Goal: Feedback & Contribution: Contribute content

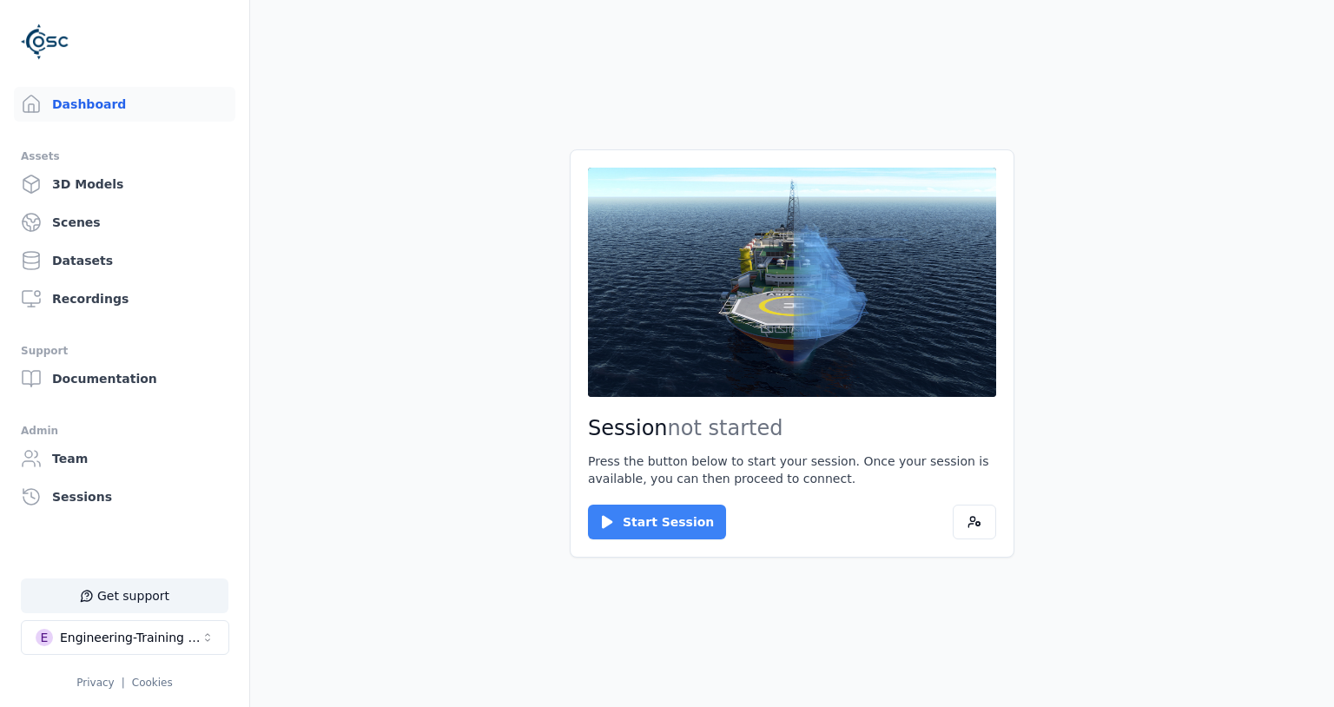
click at [650, 527] on button "Start Session" at bounding box center [657, 522] width 138 height 35
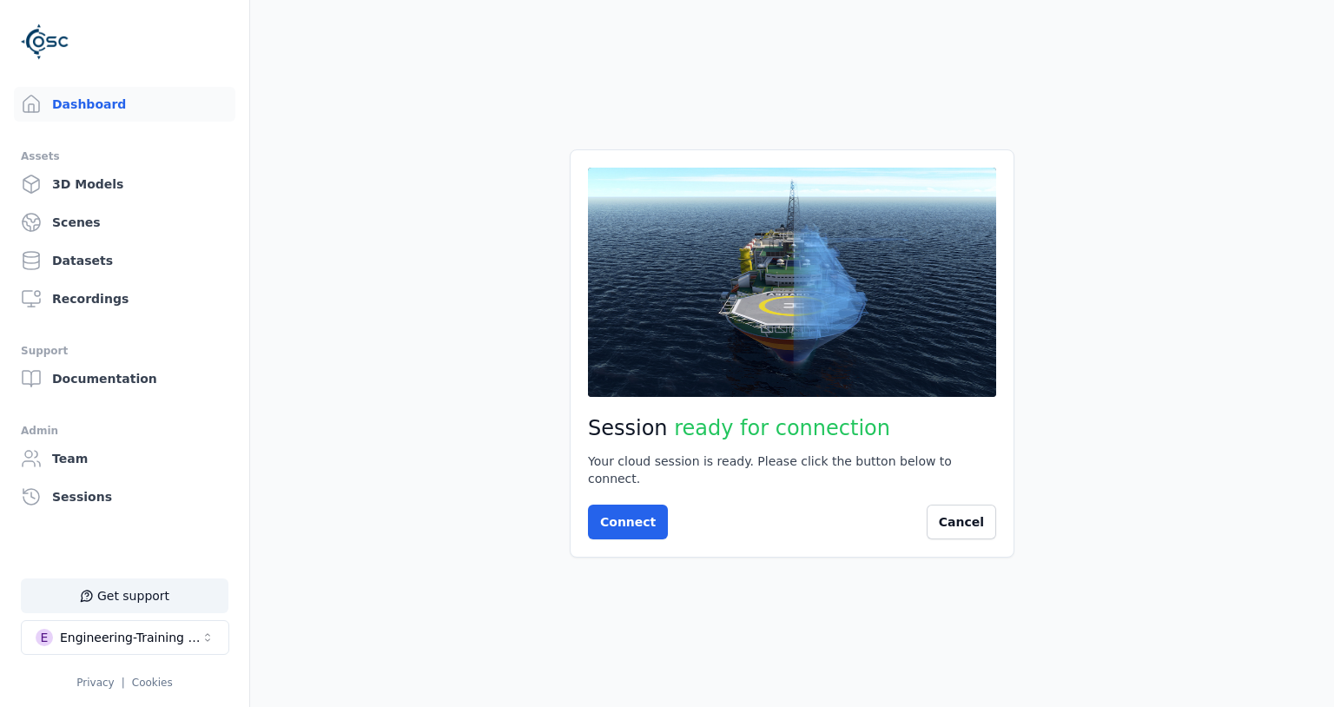
click at [532, 261] on main "Session ready for connection Your cloud session is ready. Please click the butt…" at bounding box center [792, 353] width 1084 height 707
click at [601, 506] on button "Connect" at bounding box center [628, 522] width 80 height 35
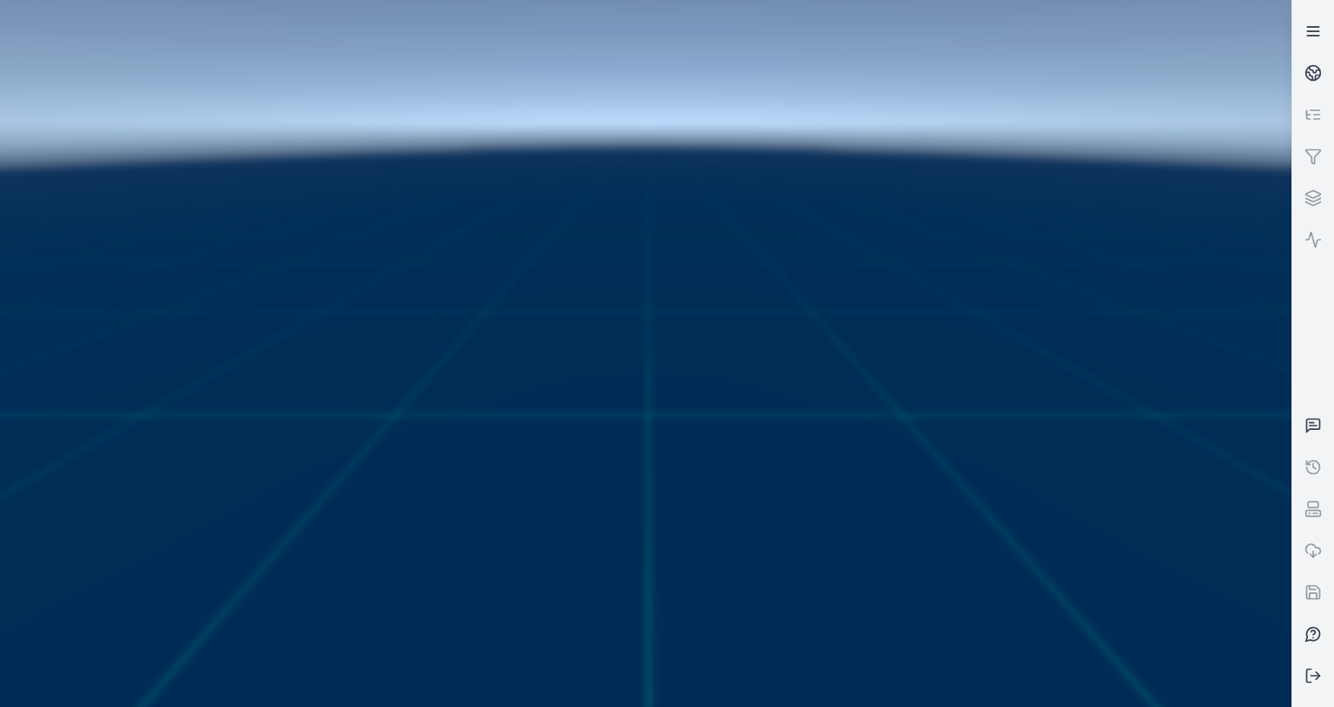
click at [1307, 26] on icon at bounding box center [1313, 31] width 17 height 17
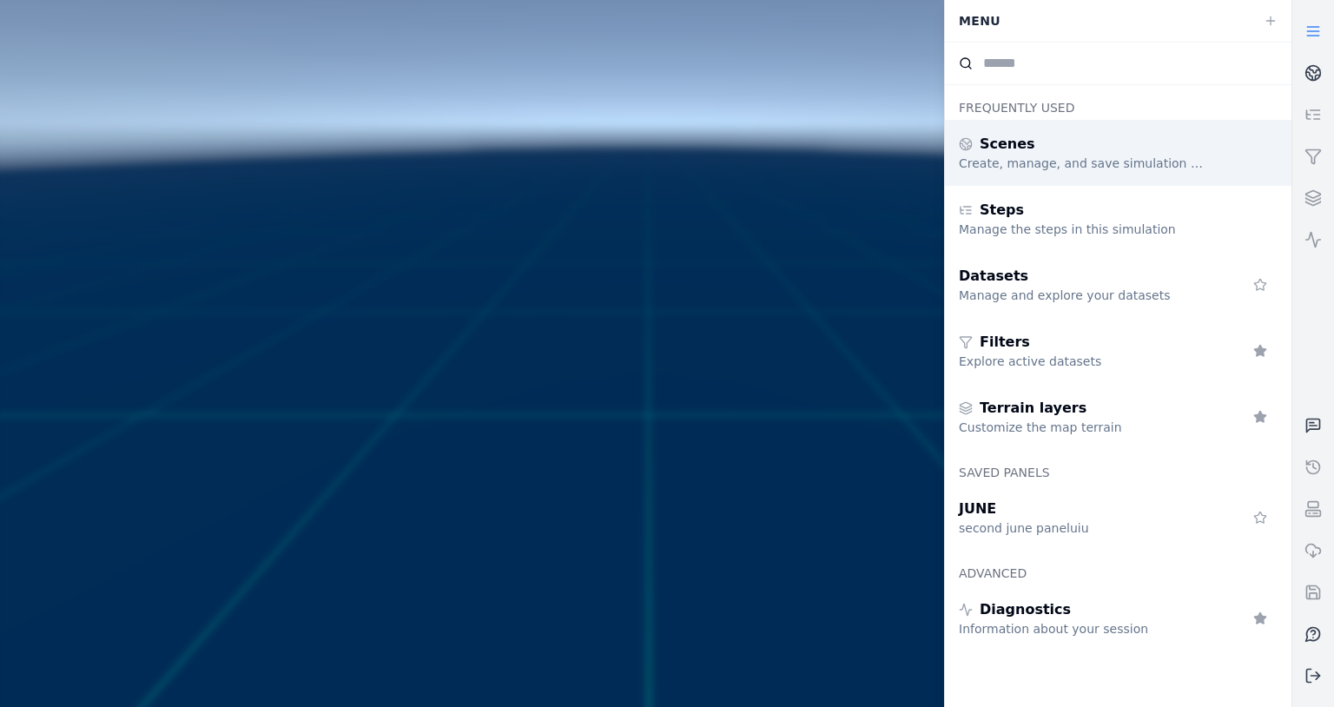
click at [1092, 162] on div "Create, manage, and save simulation scenes" at bounding box center [1084, 163] width 250 height 17
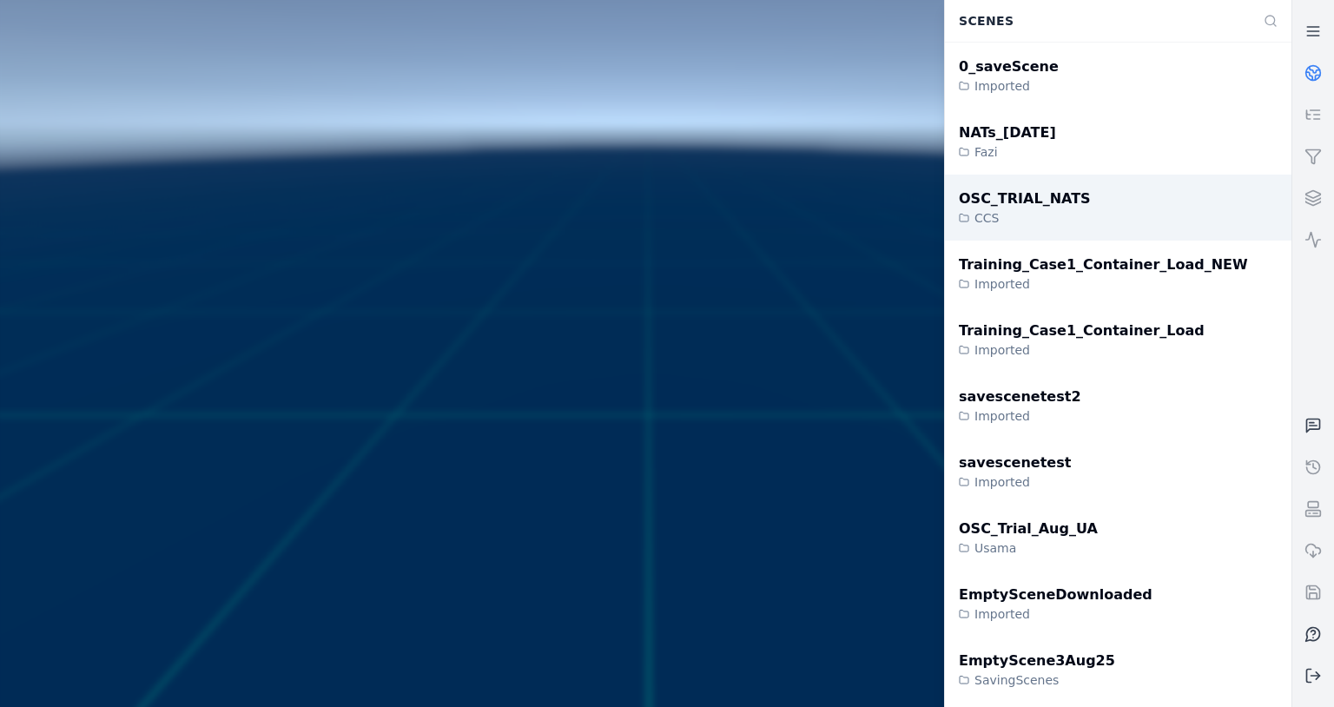
click at [1072, 194] on div "OSC_TRIAL_NATS" at bounding box center [1025, 198] width 132 height 21
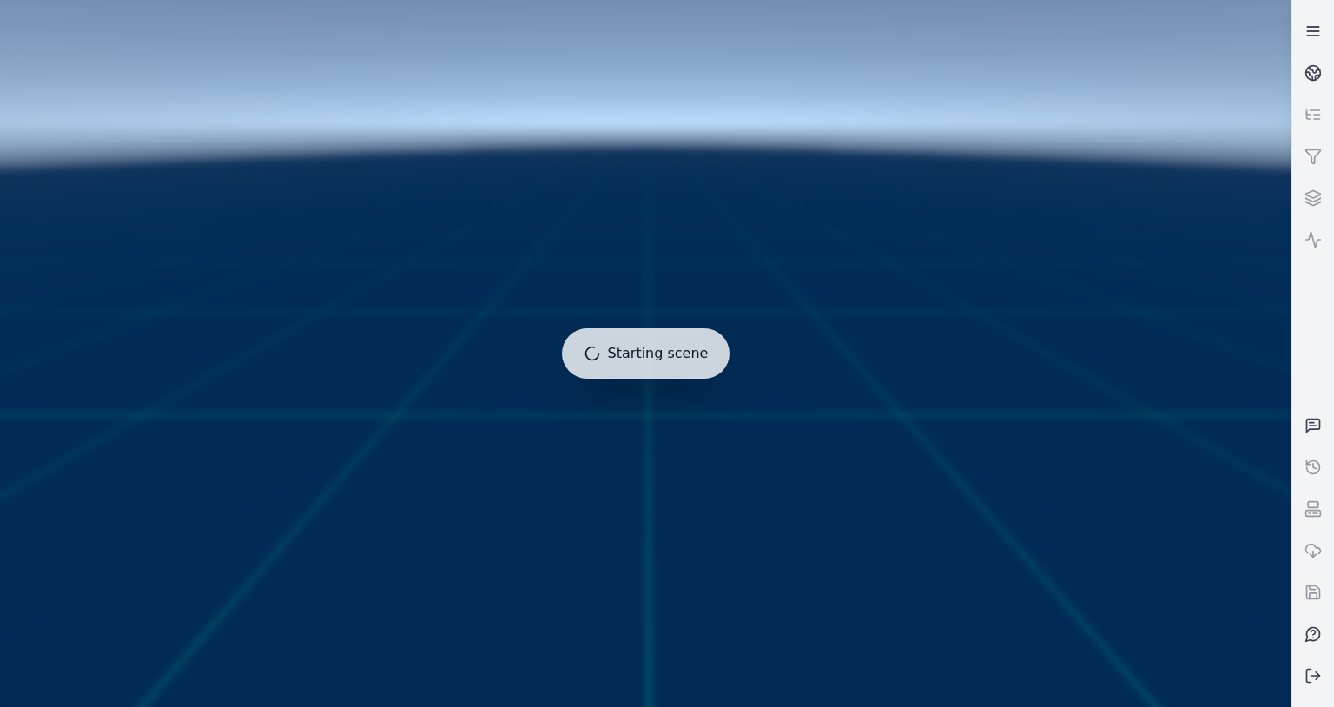
click at [1306, 17] on link at bounding box center [1314, 31] width 42 height 42
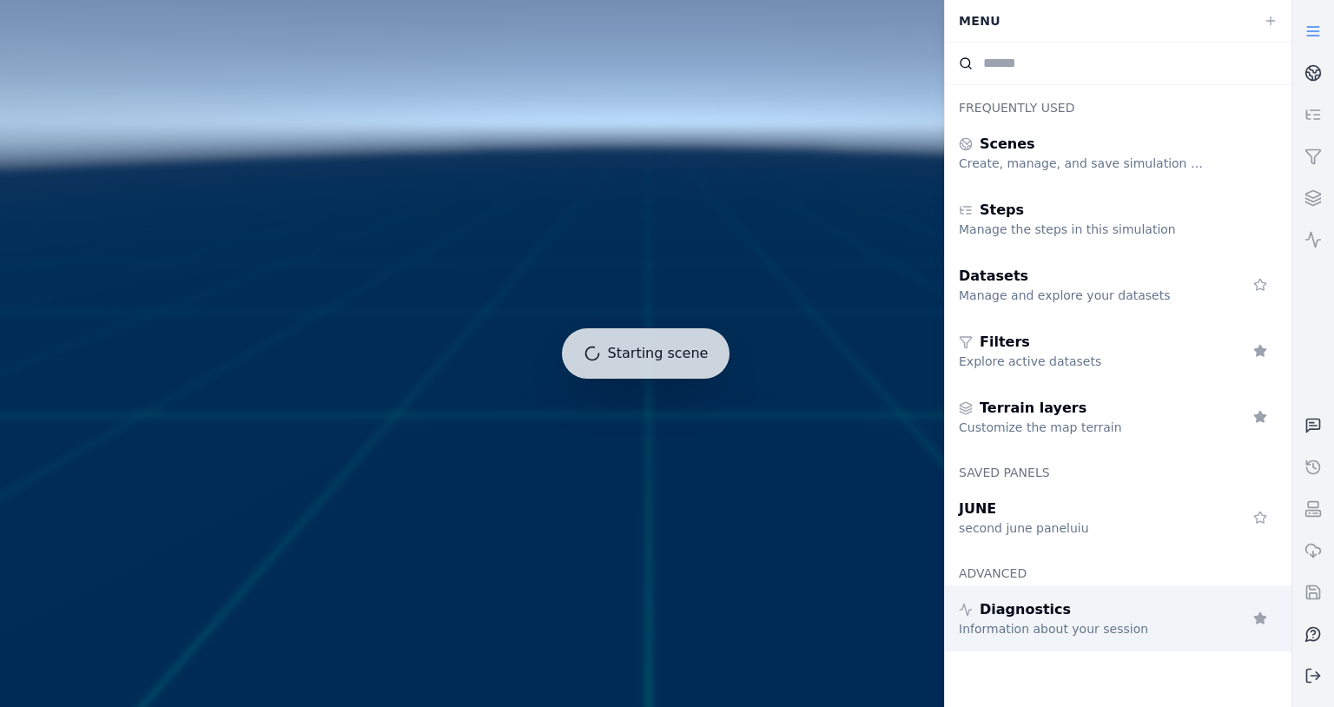
click at [1057, 615] on span "Diagnostics" at bounding box center [1025, 609] width 91 height 21
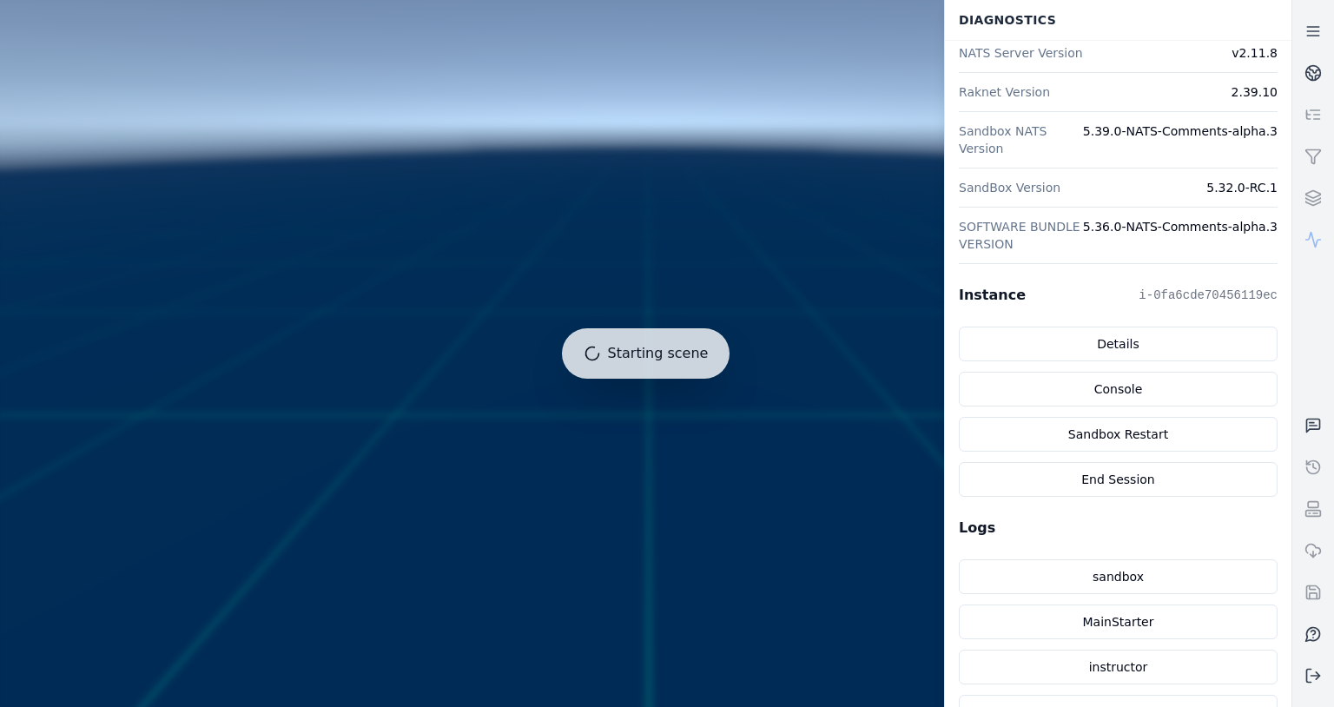
scroll to position [455, 0]
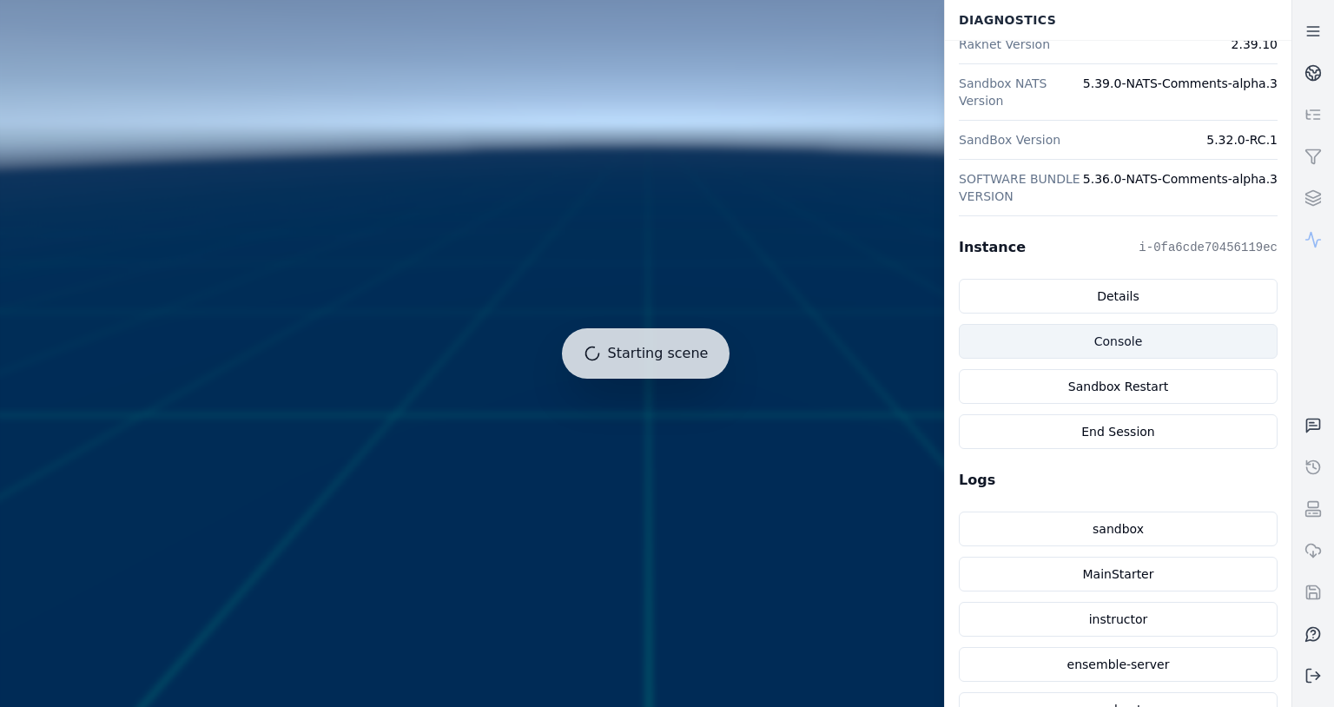
click at [1120, 347] on link "Console" at bounding box center [1118, 341] width 319 height 35
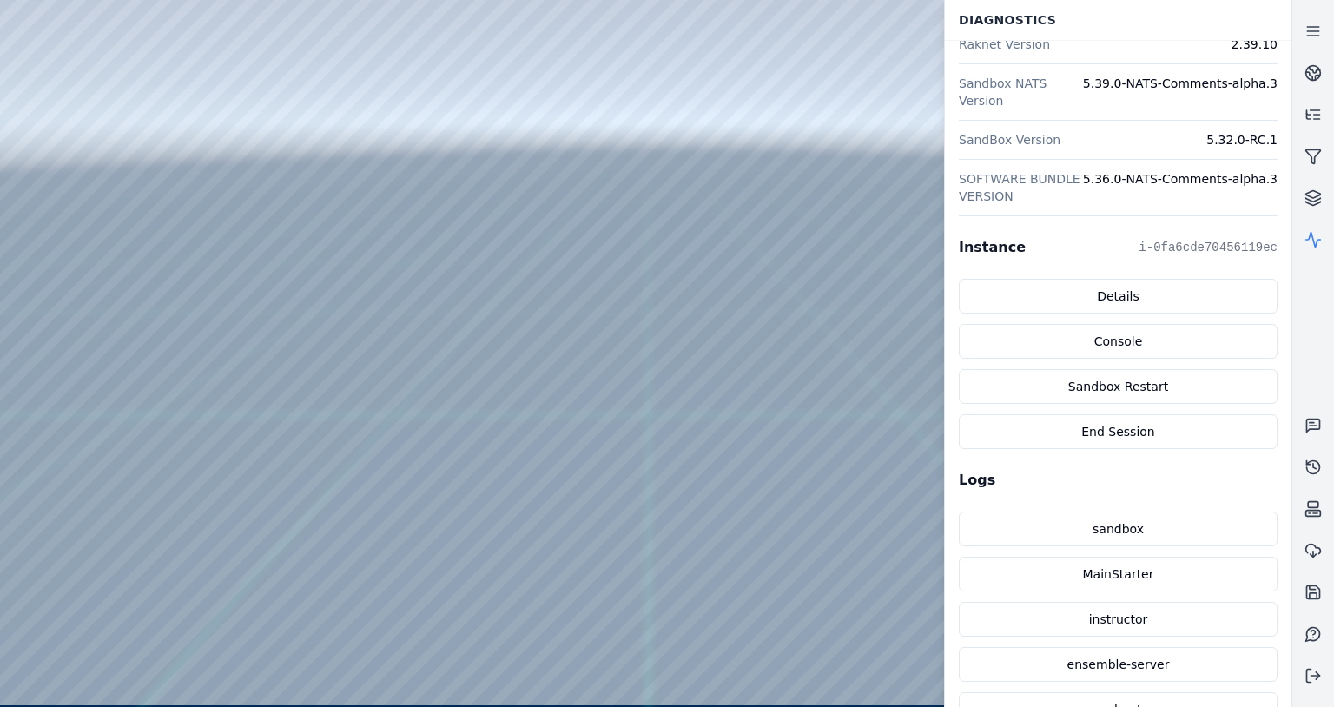
click at [558, 163] on div at bounding box center [645, 352] width 1291 height 705
click at [1312, 41] on link at bounding box center [1314, 31] width 42 height 42
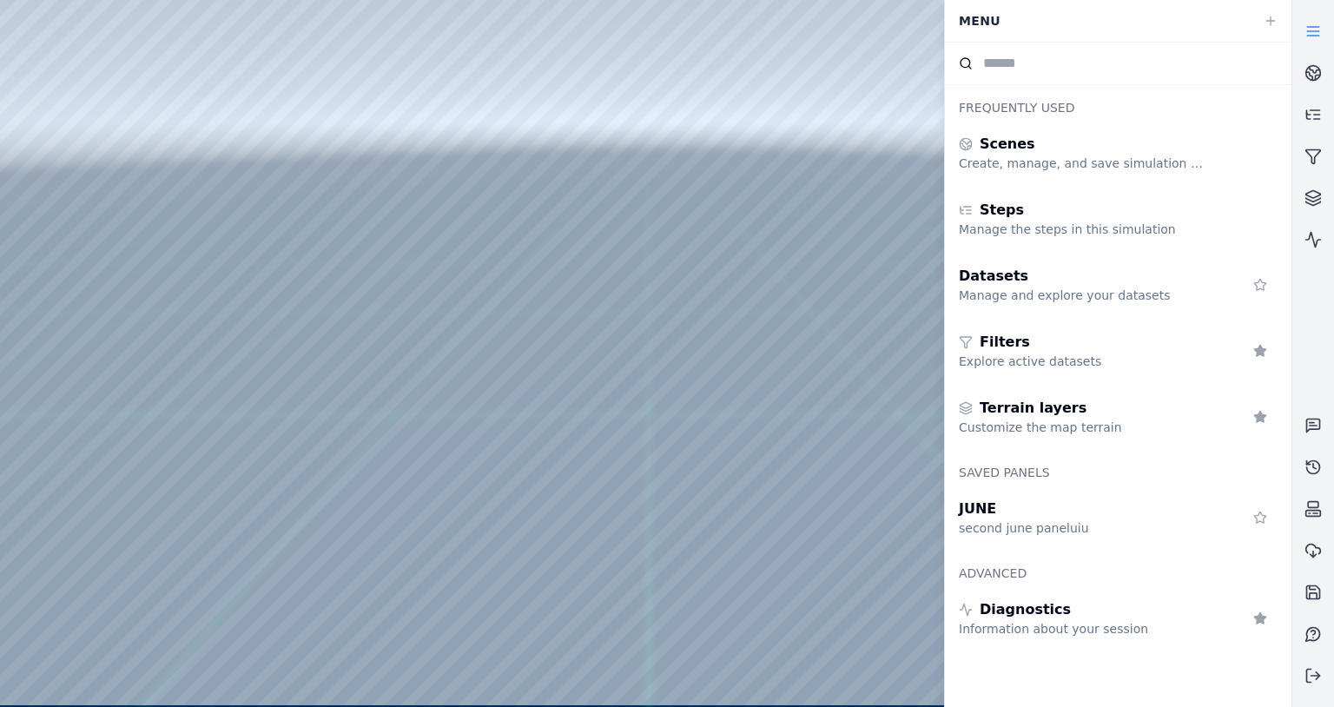
click at [1321, 34] on icon at bounding box center [1313, 31] width 17 height 17
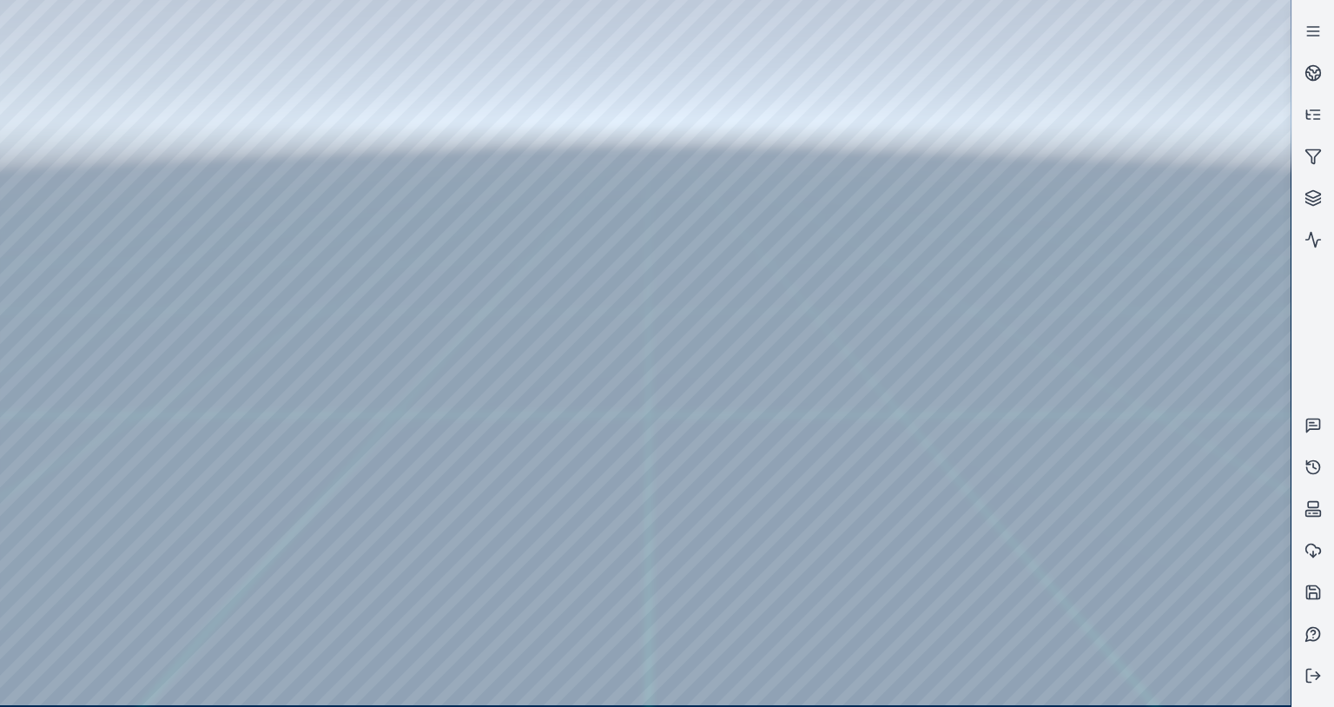
click at [341, 215] on div at bounding box center [645, 352] width 1291 height 705
click at [12, 55] on div at bounding box center [645, 352] width 1291 height 705
click at [10, 56] on div at bounding box center [645, 352] width 1291 height 705
click at [13, 61] on div at bounding box center [645, 352] width 1291 height 705
click at [14, 55] on div at bounding box center [645, 352] width 1291 height 705
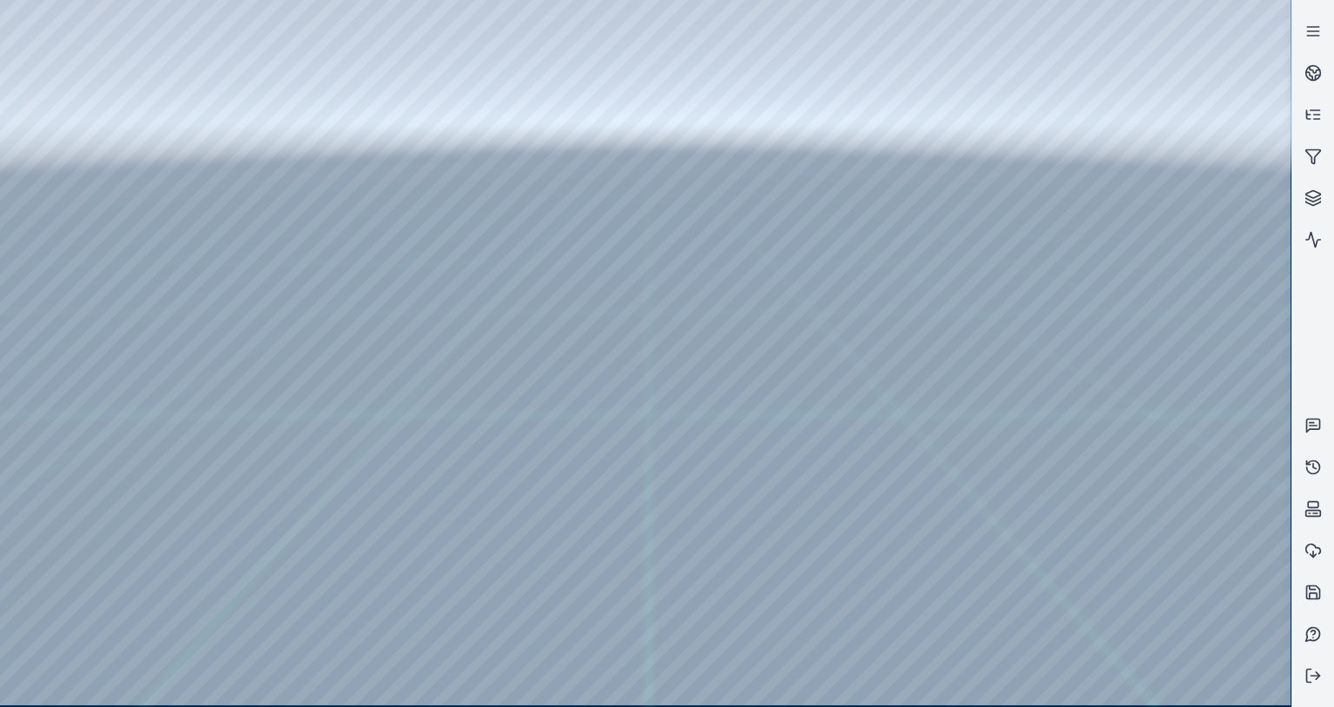
click at [12, 211] on div at bounding box center [645, 352] width 1291 height 705
click at [294, 265] on div at bounding box center [645, 352] width 1291 height 705
click at [1307, 250] on link at bounding box center [1314, 240] width 42 height 42
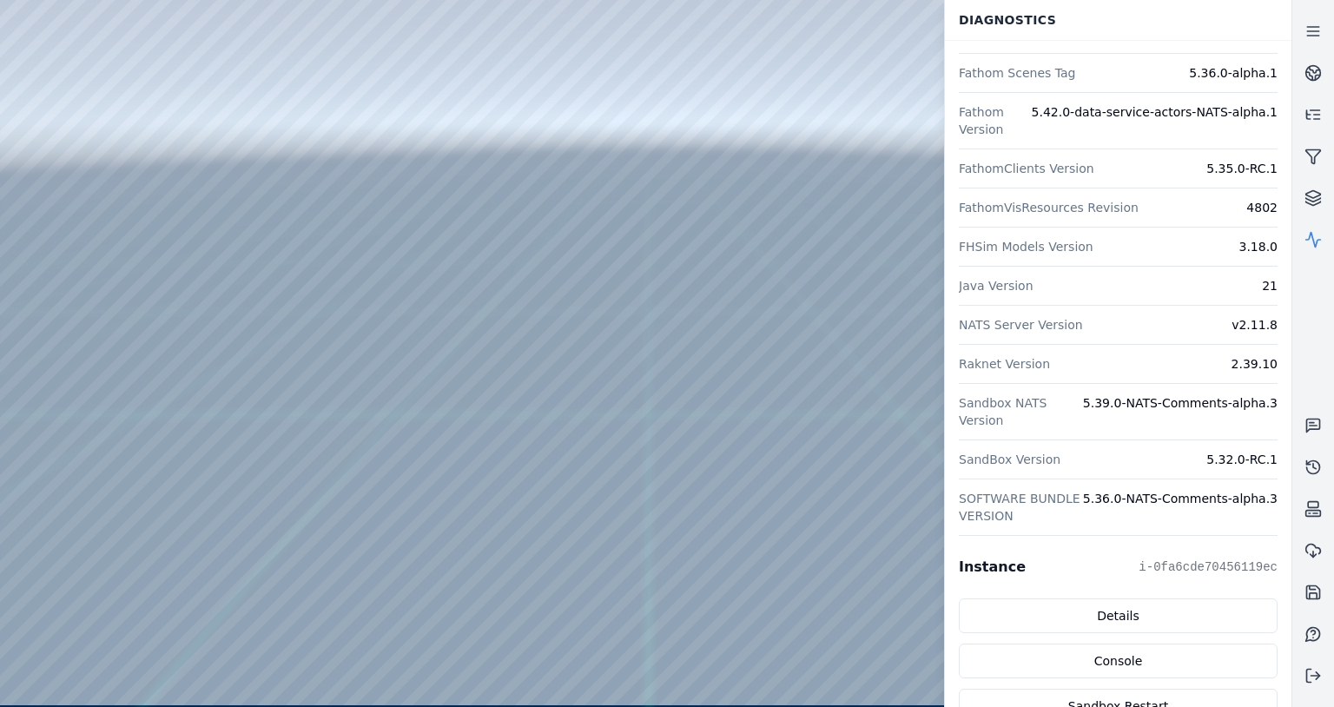
scroll to position [324, 0]
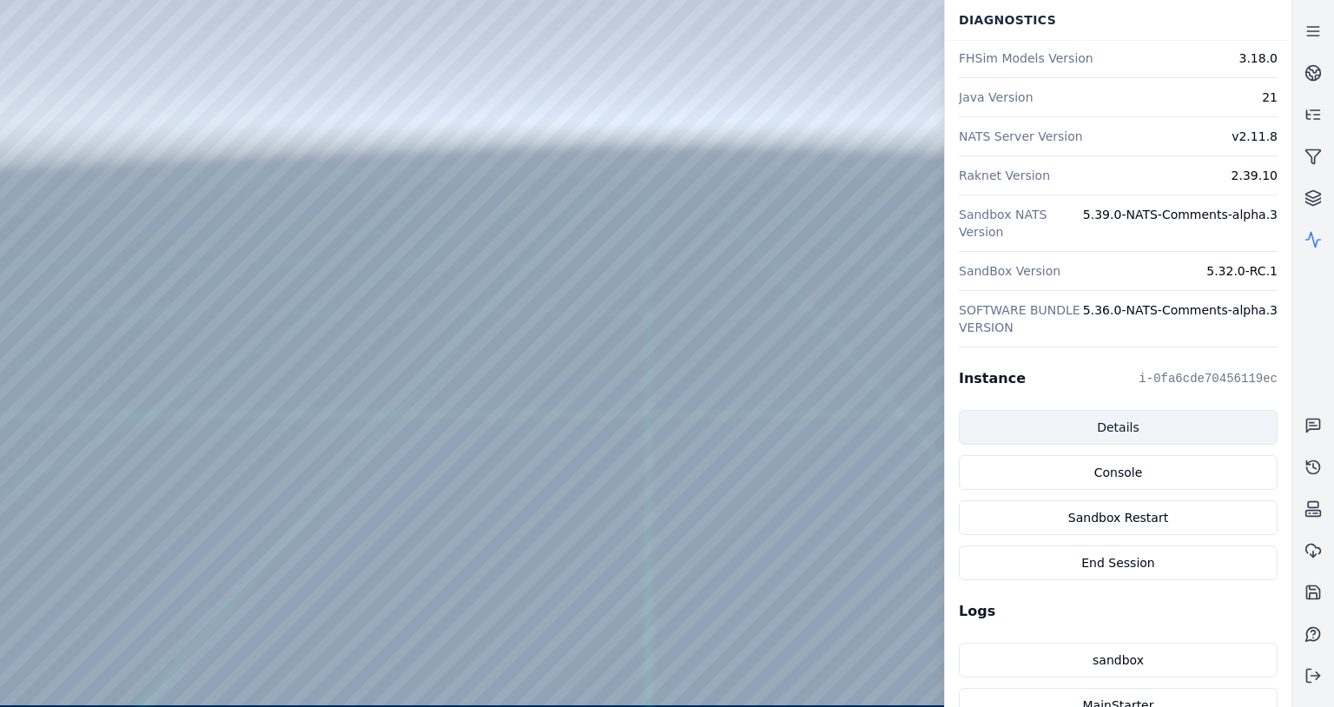
click at [1108, 429] on link "Details" at bounding box center [1118, 427] width 319 height 35
click at [1308, 424] on icon at bounding box center [1313, 426] width 13 height 13
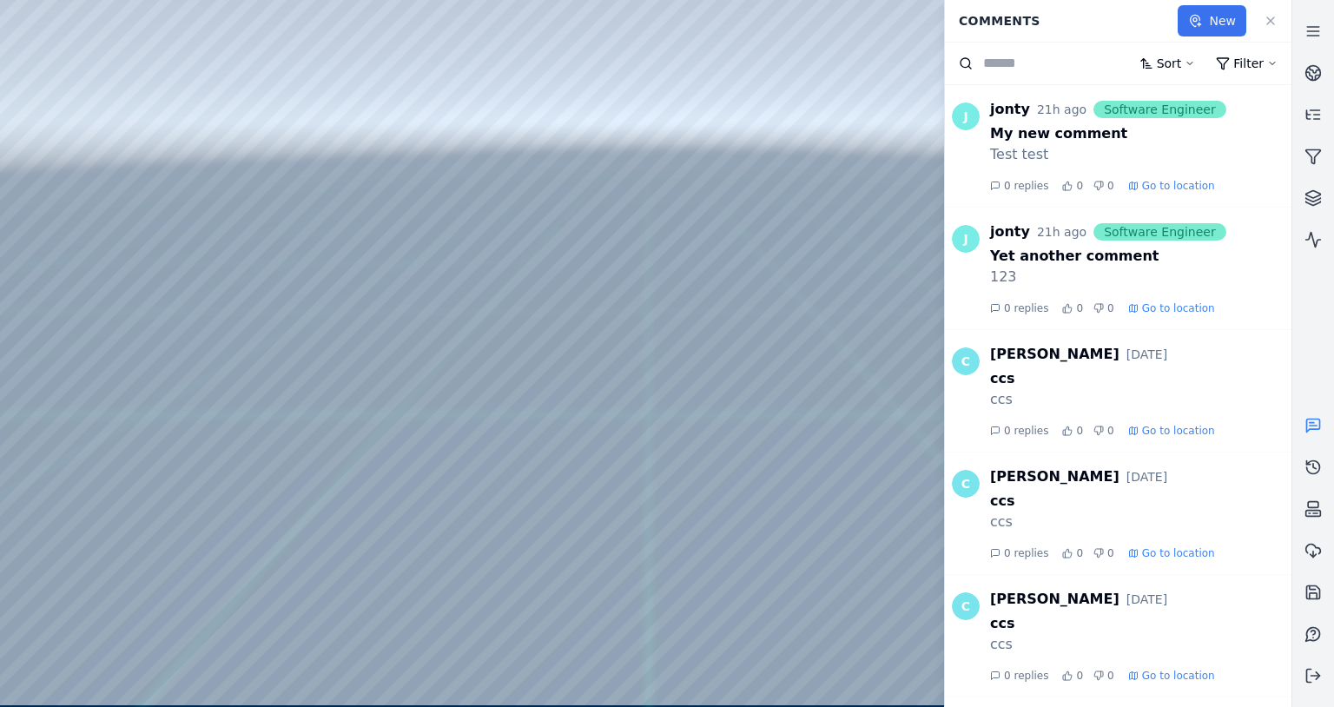
click at [1204, 29] on button "New" at bounding box center [1212, 20] width 69 height 31
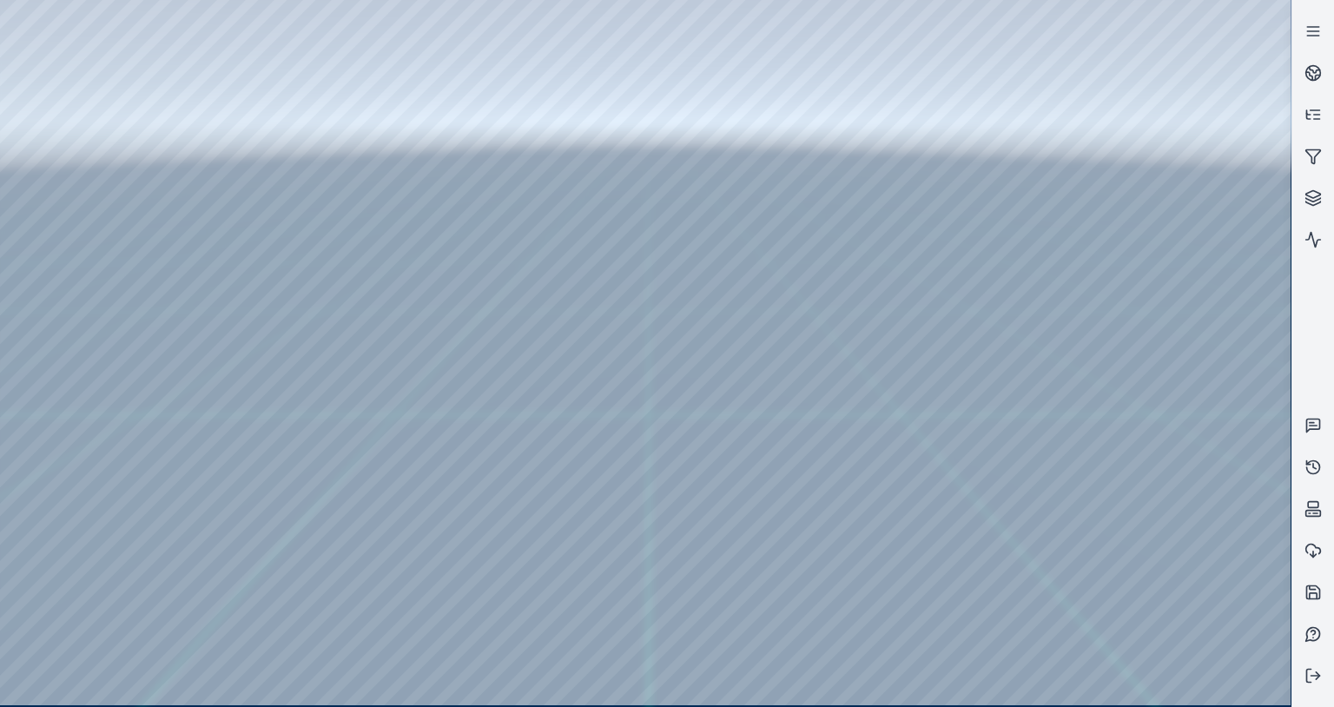
click at [721, 336] on div at bounding box center [645, 352] width 1291 height 705
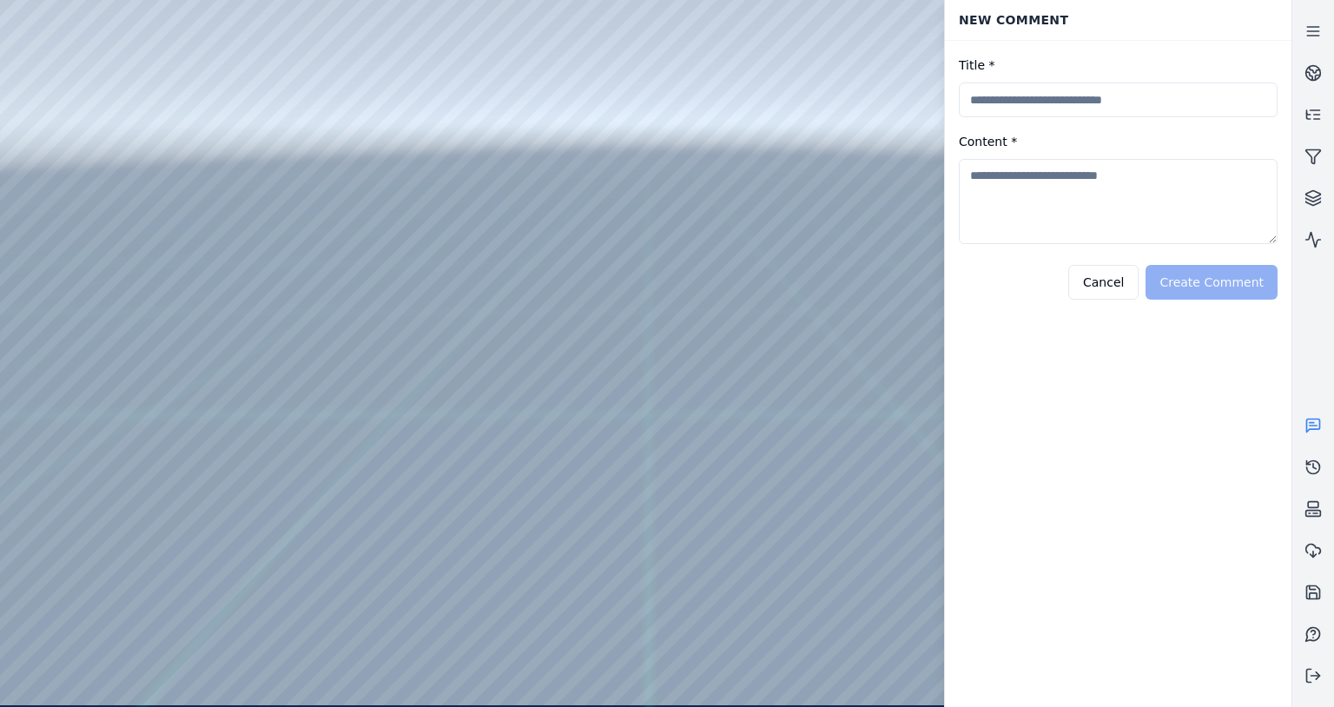
click at [1027, 109] on input "Title *" at bounding box center [1118, 100] width 319 height 35
type input "*********"
click at [1138, 170] on textarea "Content *" at bounding box center [1118, 201] width 319 height 85
type textarea "***"
click at [1204, 290] on button "Create Comment" at bounding box center [1212, 282] width 132 height 35
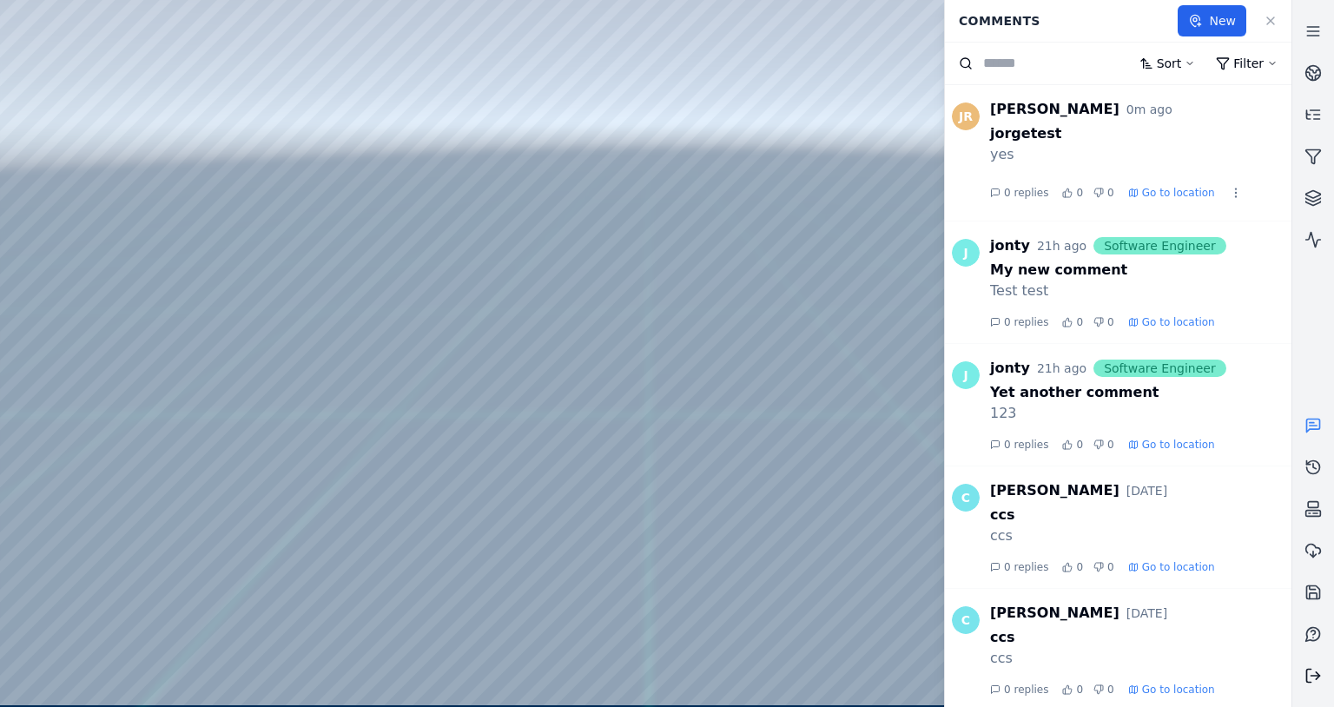
click at [1315, 679] on icon at bounding box center [1313, 675] width 17 height 17
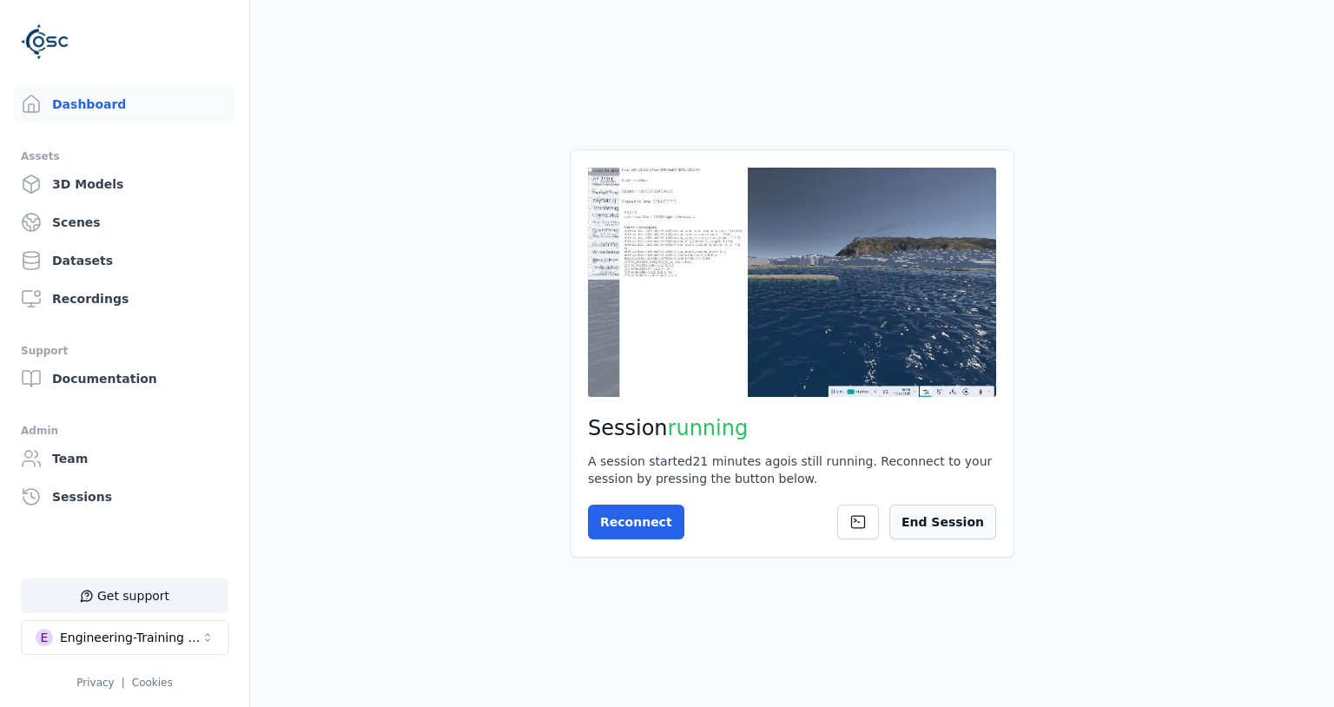
click at [936, 524] on button "End Session" at bounding box center [943, 522] width 107 height 35
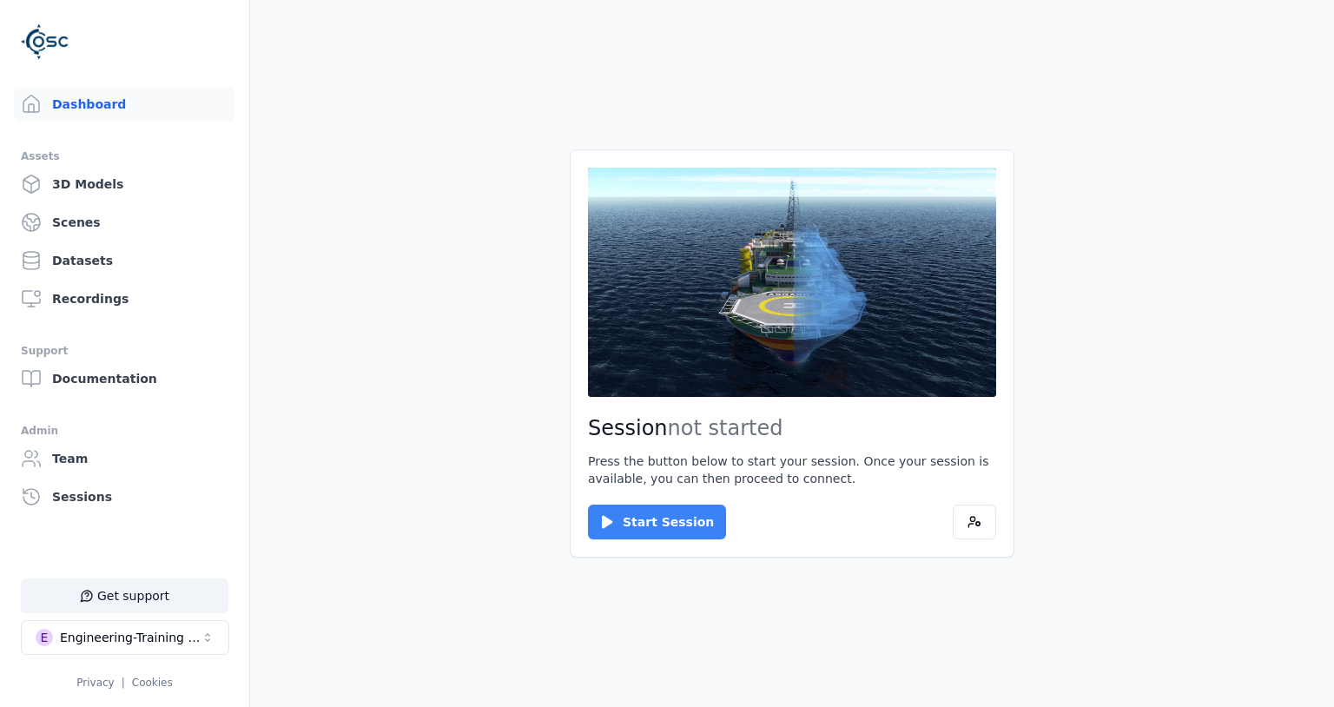
click at [601, 526] on icon at bounding box center [607, 521] width 17 height 17
